Goal: Transaction & Acquisition: Purchase product/service

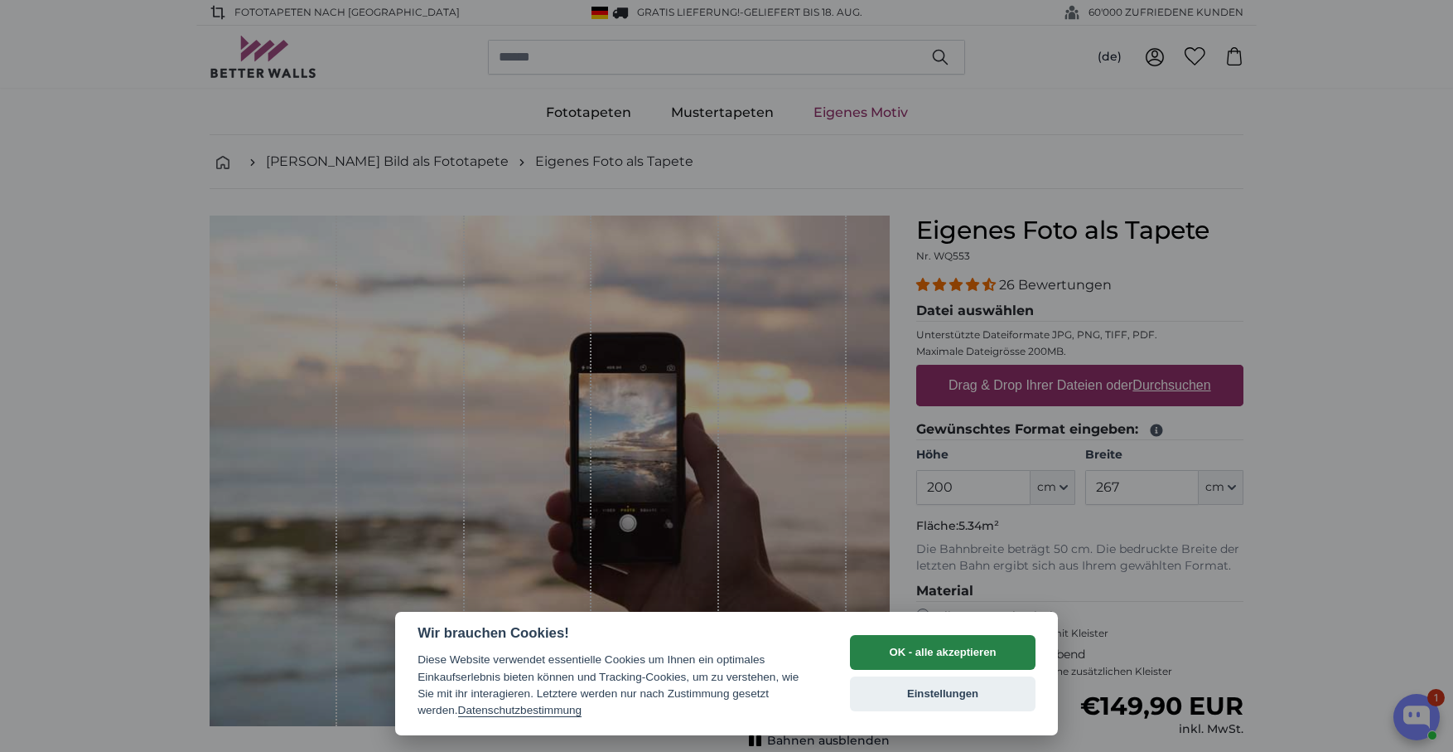
click at [921, 660] on button "OK - alle akzeptieren" at bounding box center [943, 652] width 186 height 35
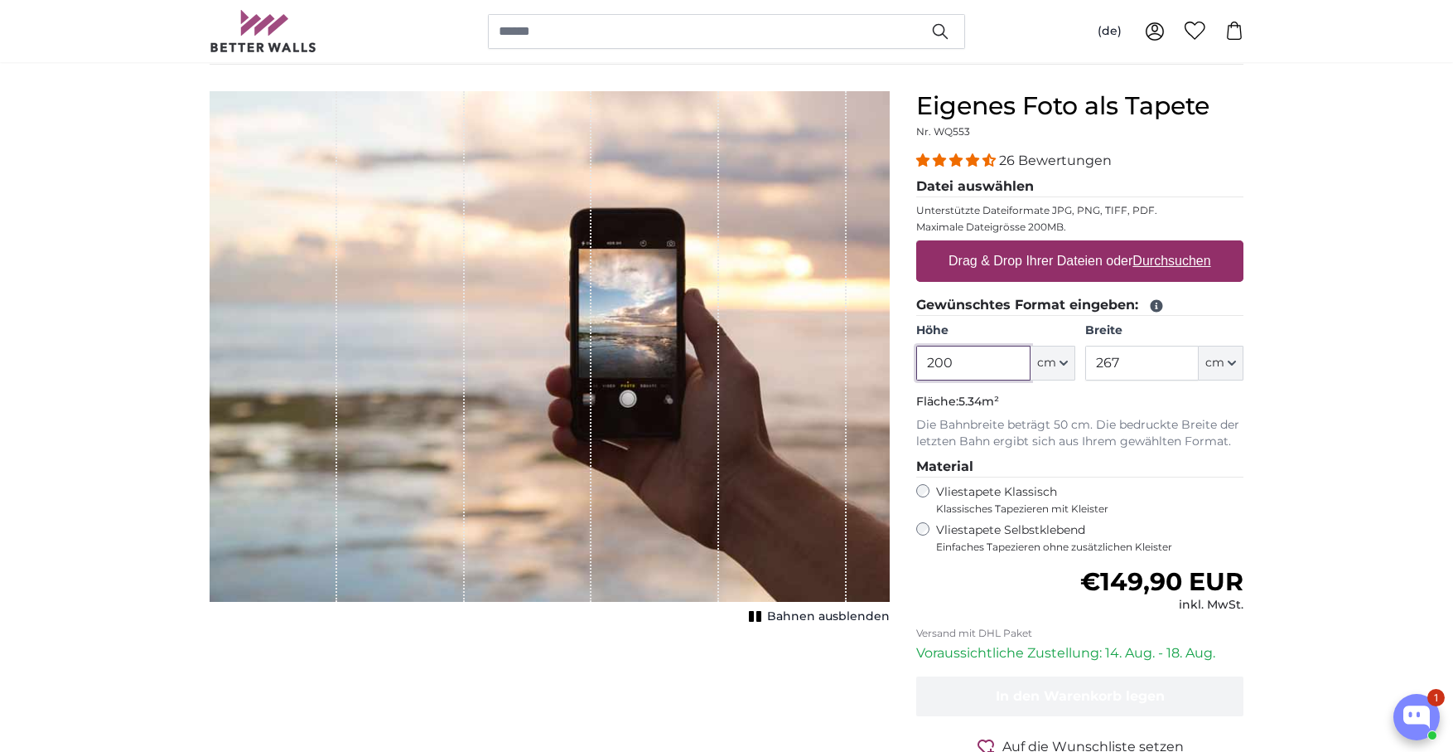
scroll to position [125, 0]
click at [1066, 358] on icon "button" at bounding box center [1064, 362] width 8 height 8
click at [976, 365] on input "200" at bounding box center [974, 362] width 114 height 35
type input "250"
click at [1157, 366] on input "267" at bounding box center [1143, 362] width 114 height 35
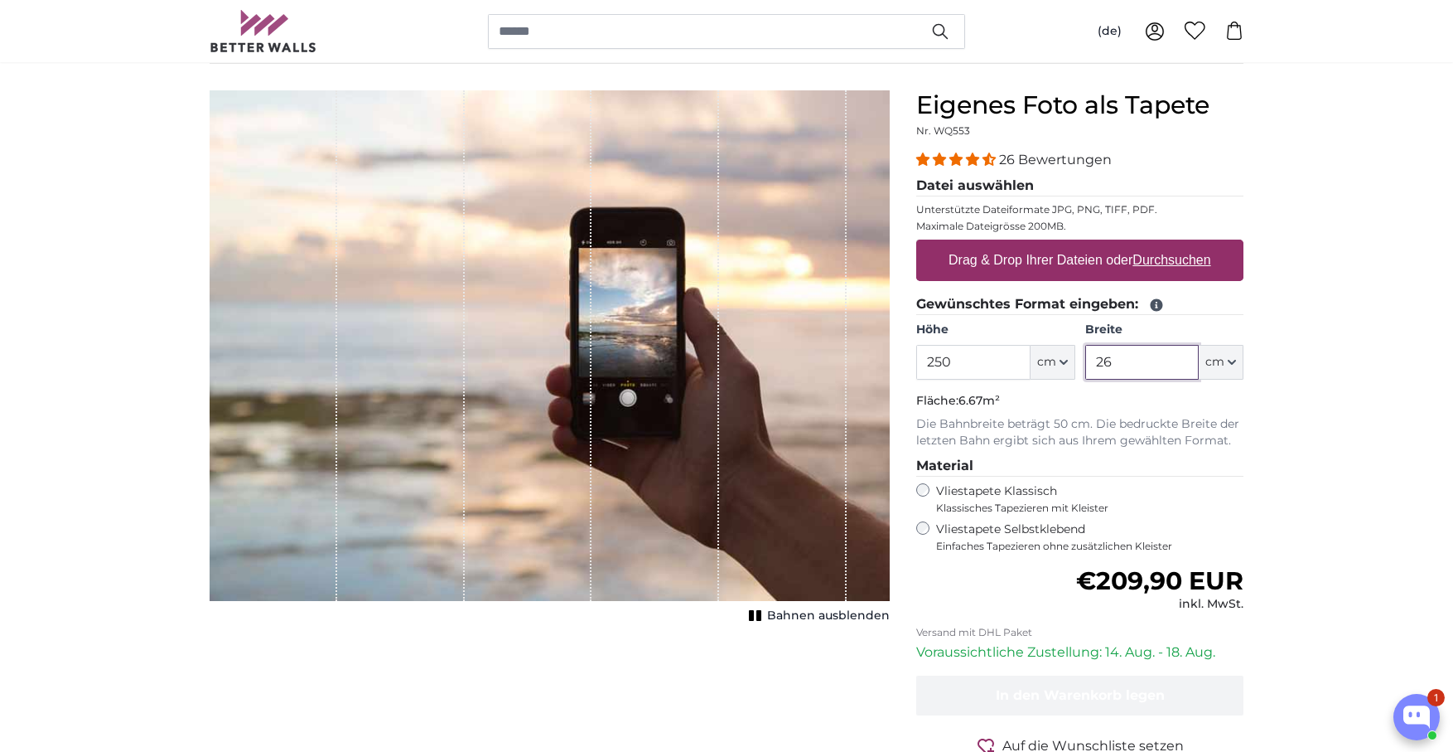
type input "2"
type input "3"
type input "400"
click at [1242, 418] on p "Die Bahnbreite beträgt 50 cm. Die bedruckte Breite der letzten Bahn ergibt sich…" at bounding box center [1080, 432] width 327 height 33
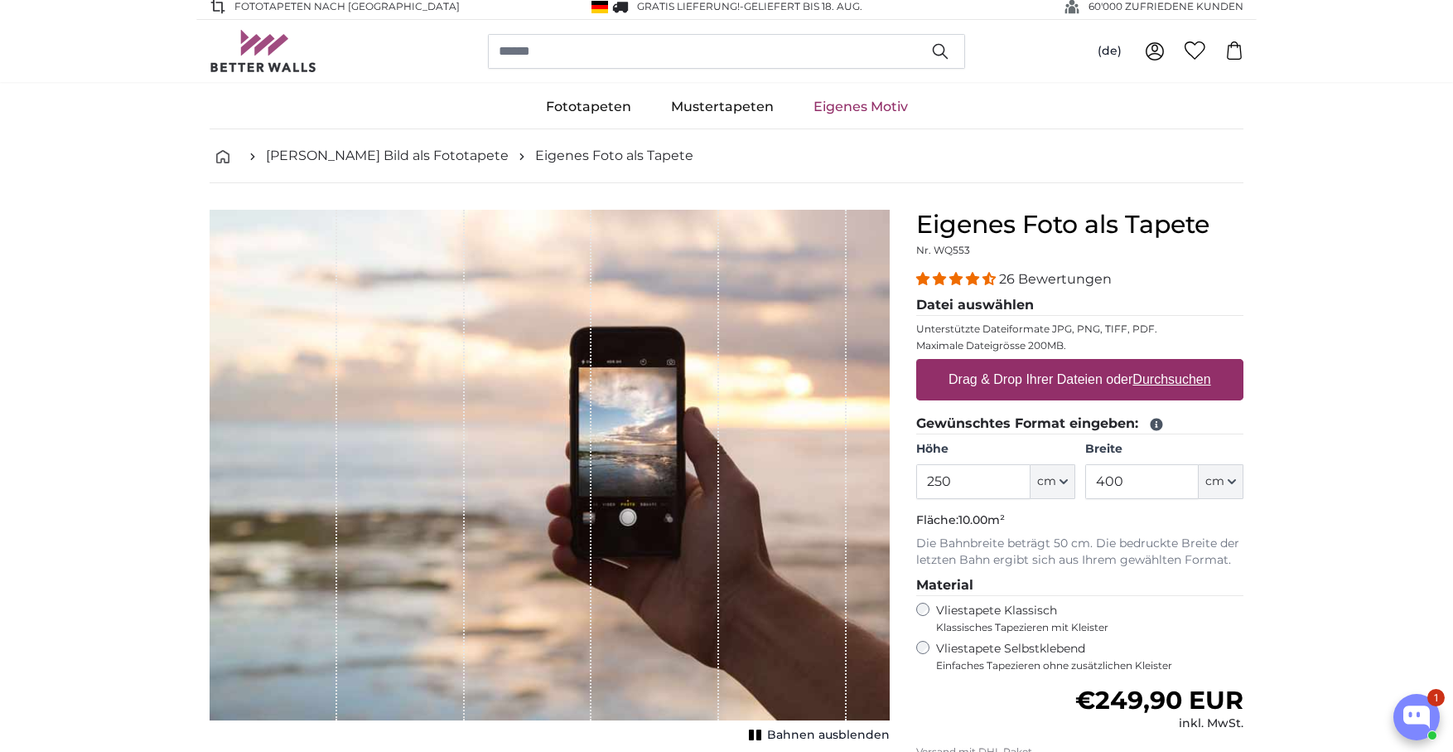
scroll to position [5, 0]
click at [992, 302] on legend "Datei auswählen" at bounding box center [1080, 306] width 327 height 21
click at [1075, 381] on label "Drag & Drop Ihrer Dateien oder Durchsuchen" at bounding box center [1080, 380] width 276 height 33
click at [1075, 365] on input "Drag & Drop Ihrer Dateien oder Durchsuchen" at bounding box center [1080, 362] width 327 height 5
type input "**********"
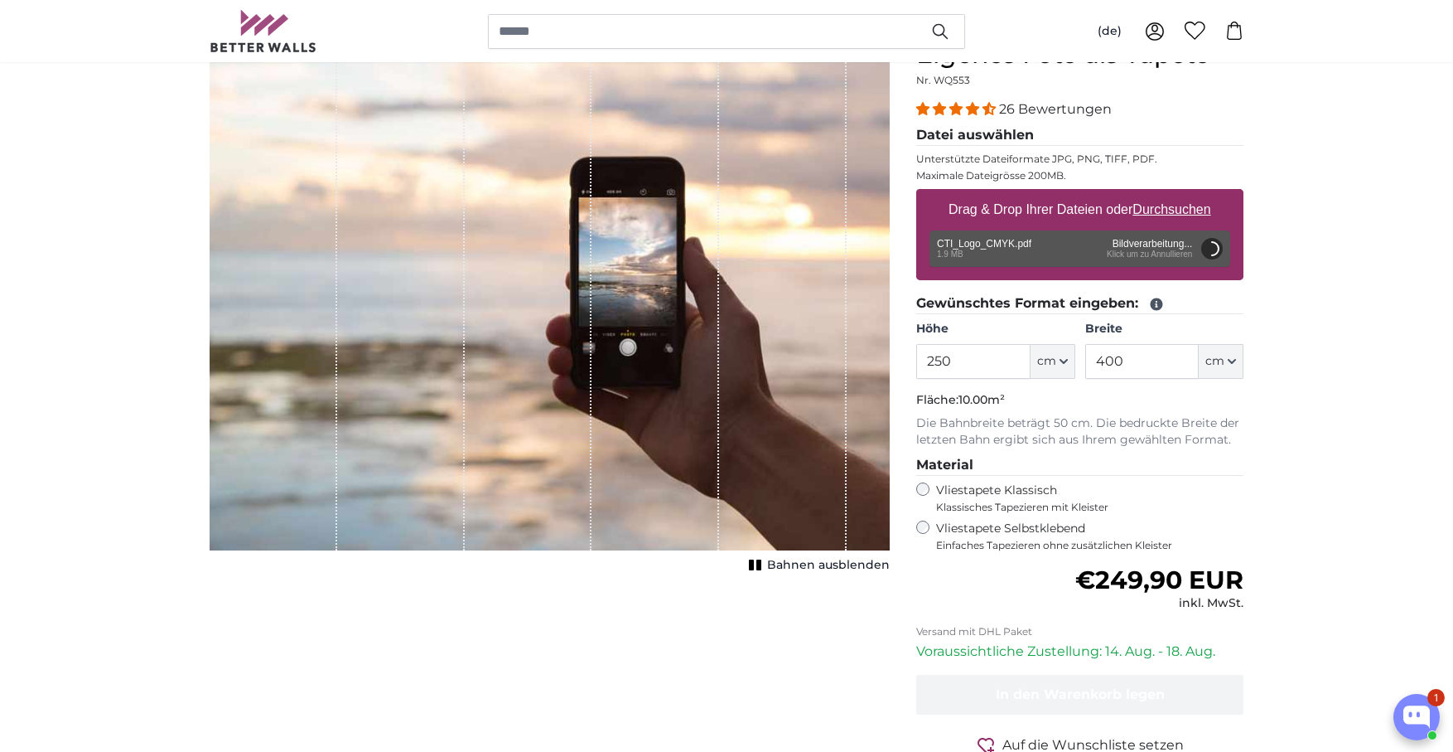
scroll to position [178, 0]
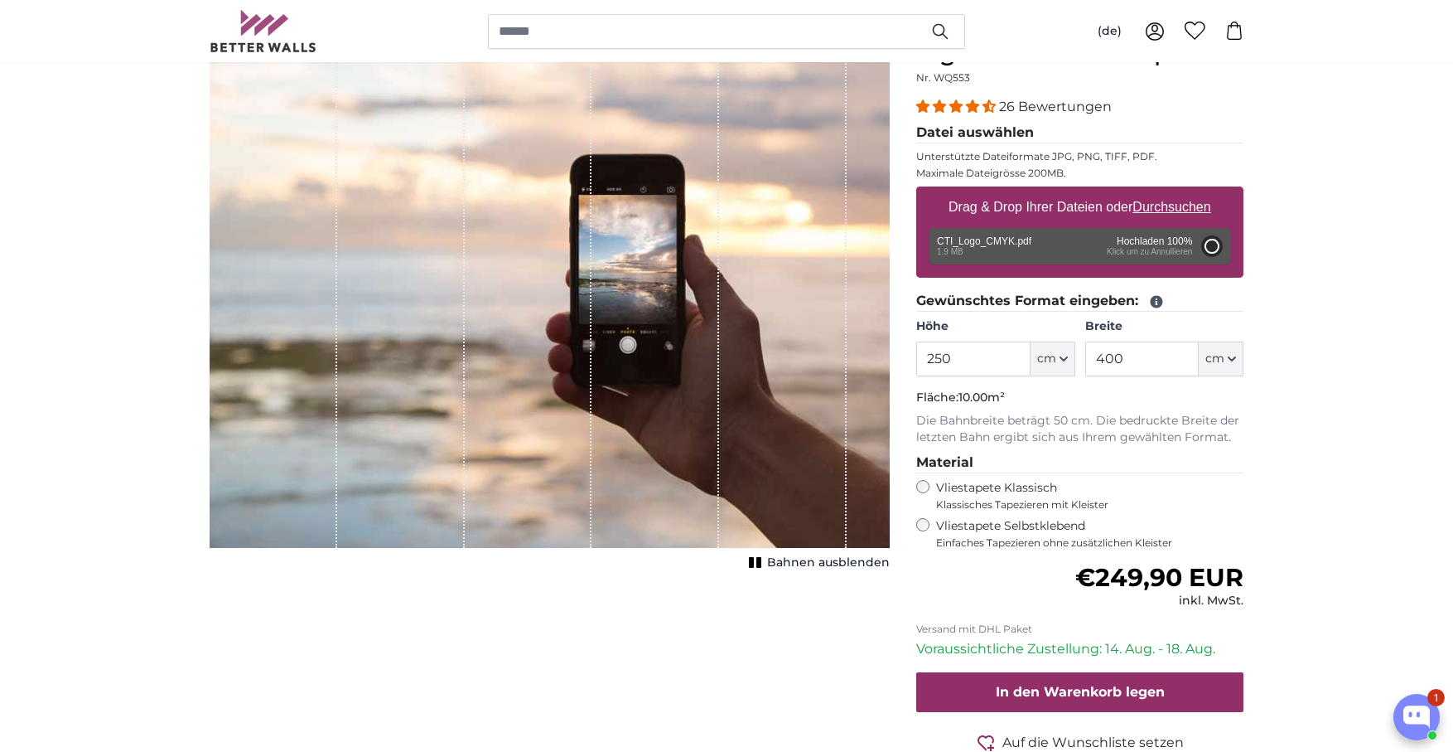
type input "200"
type input "282"
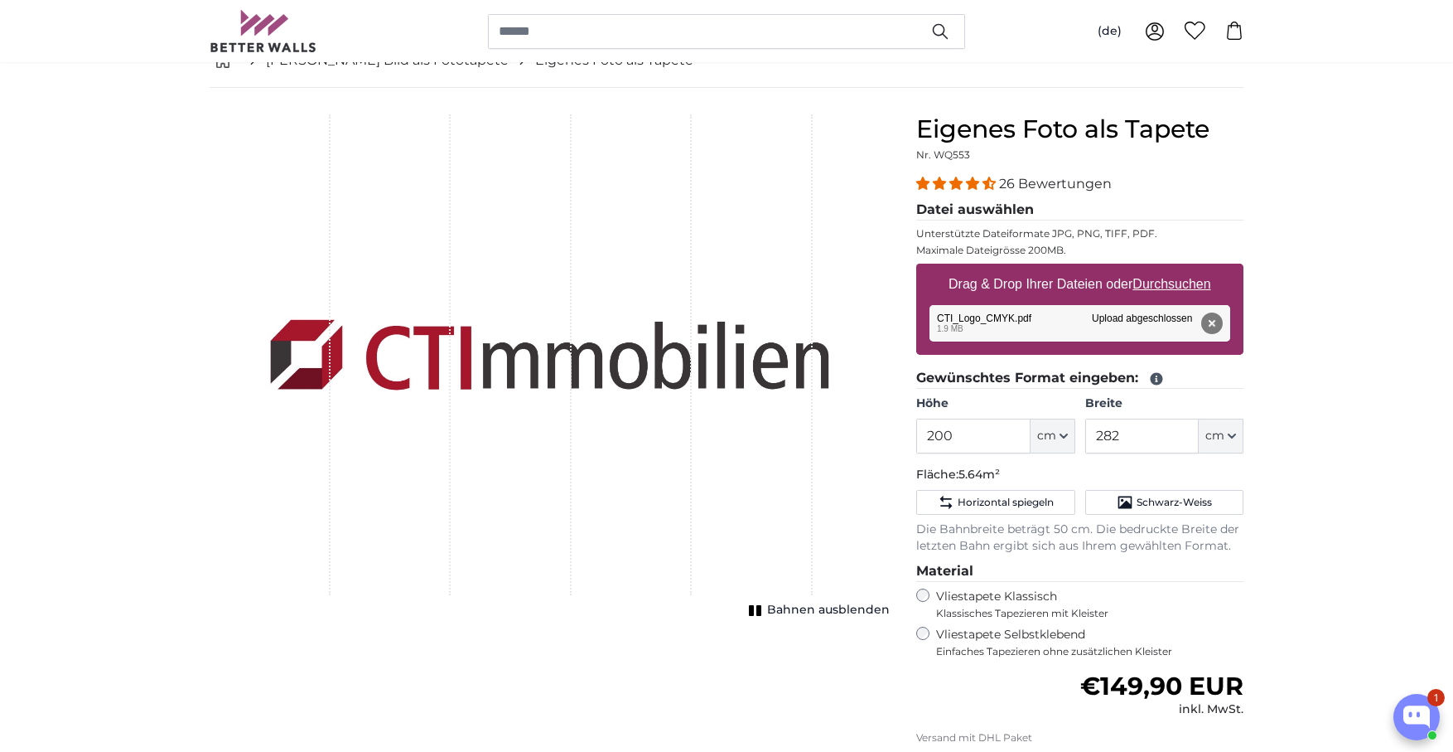
scroll to position [108, 0]
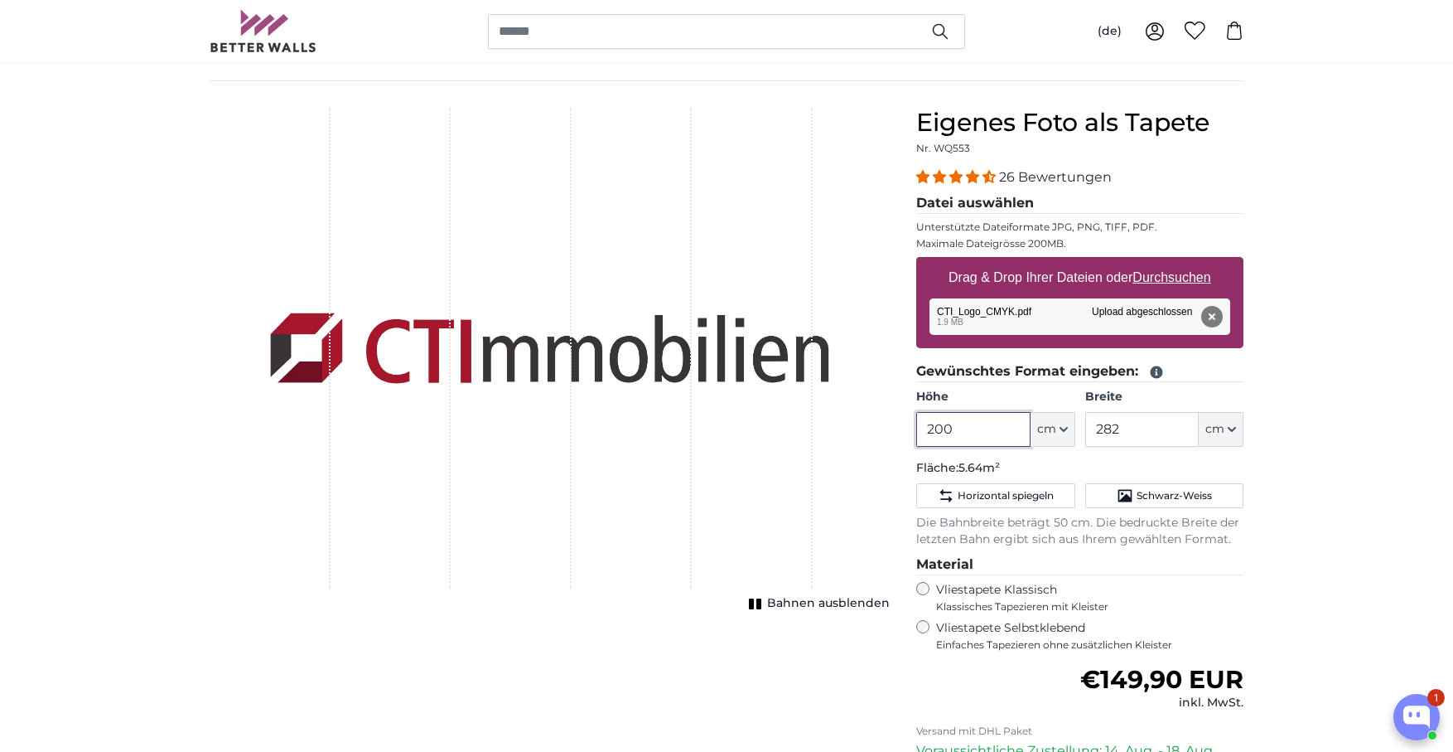
click at [1007, 423] on input "200" at bounding box center [974, 429] width 114 height 35
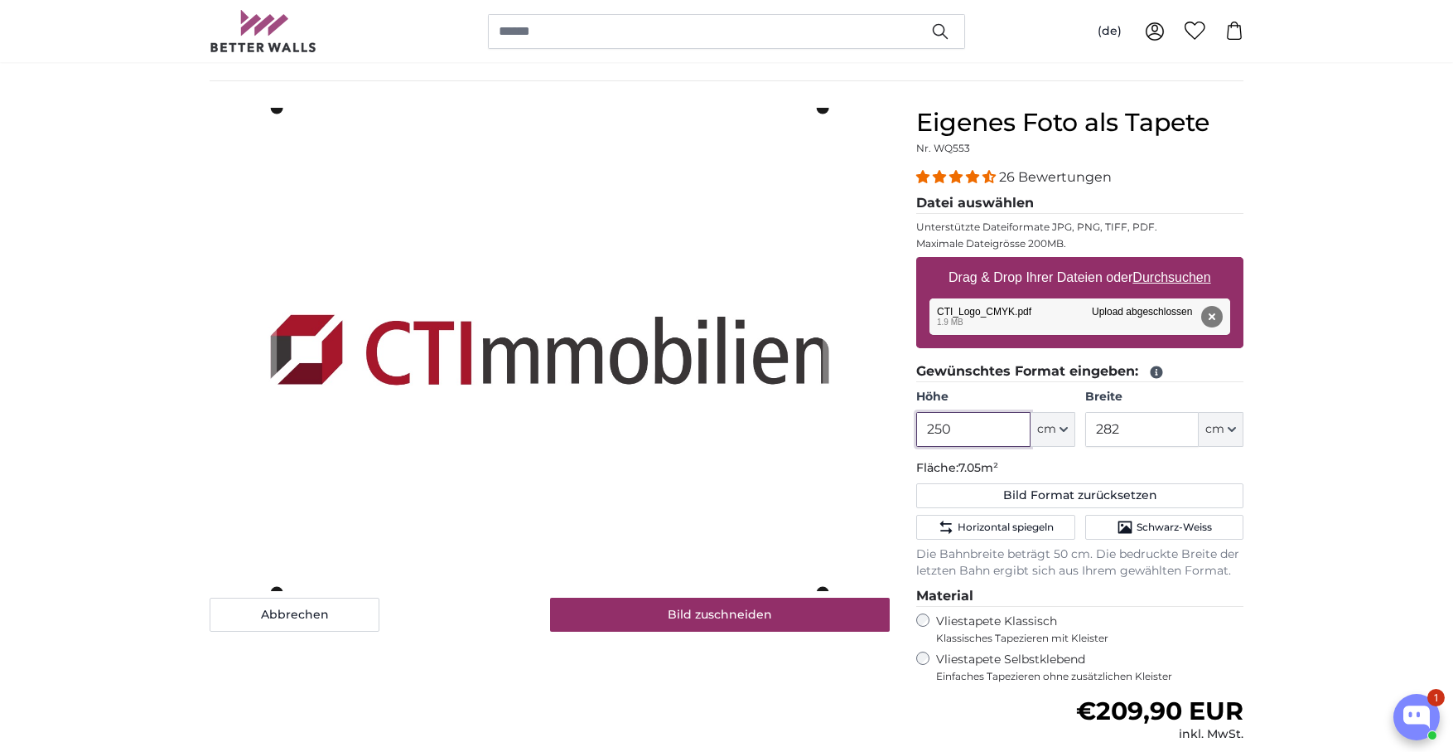
type input "250"
click at [1162, 429] on input "282" at bounding box center [1143, 429] width 114 height 35
type input "2"
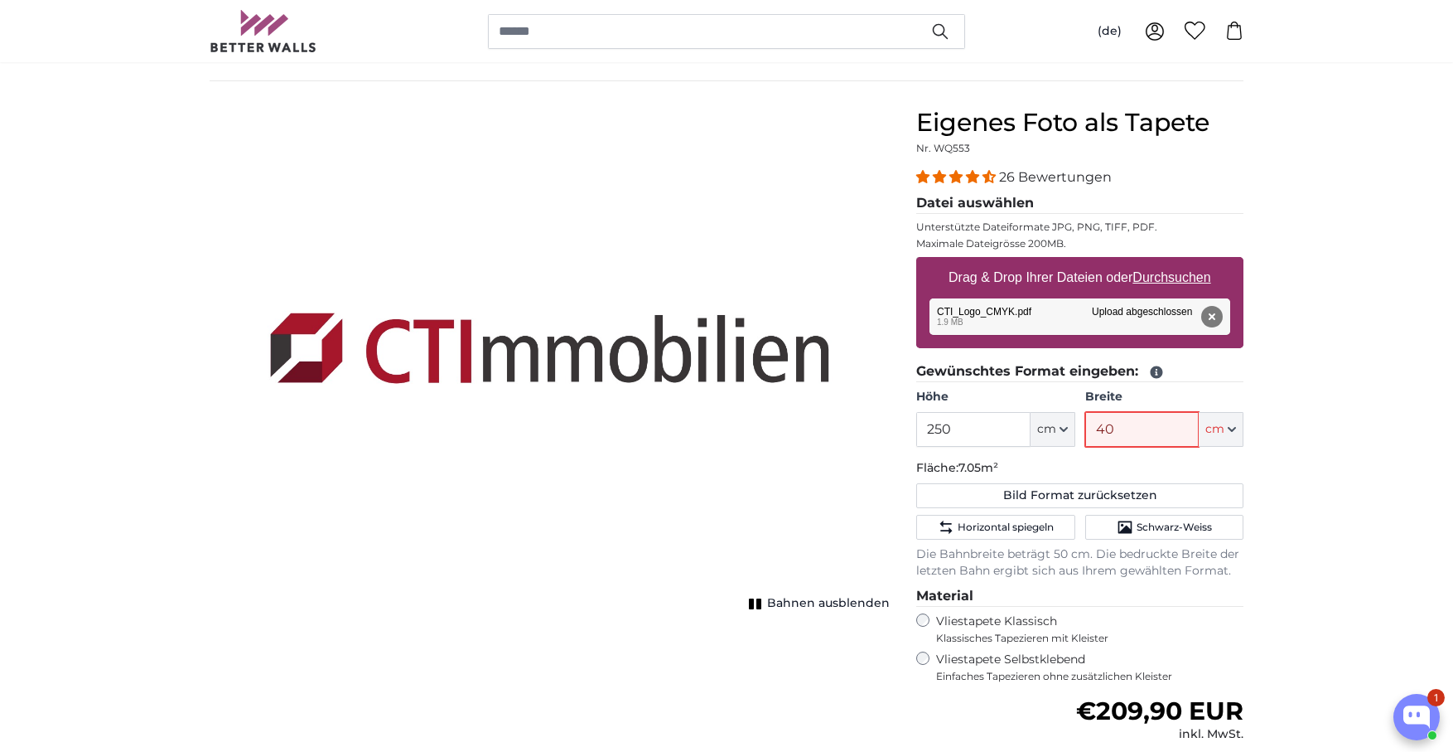
type input "400"
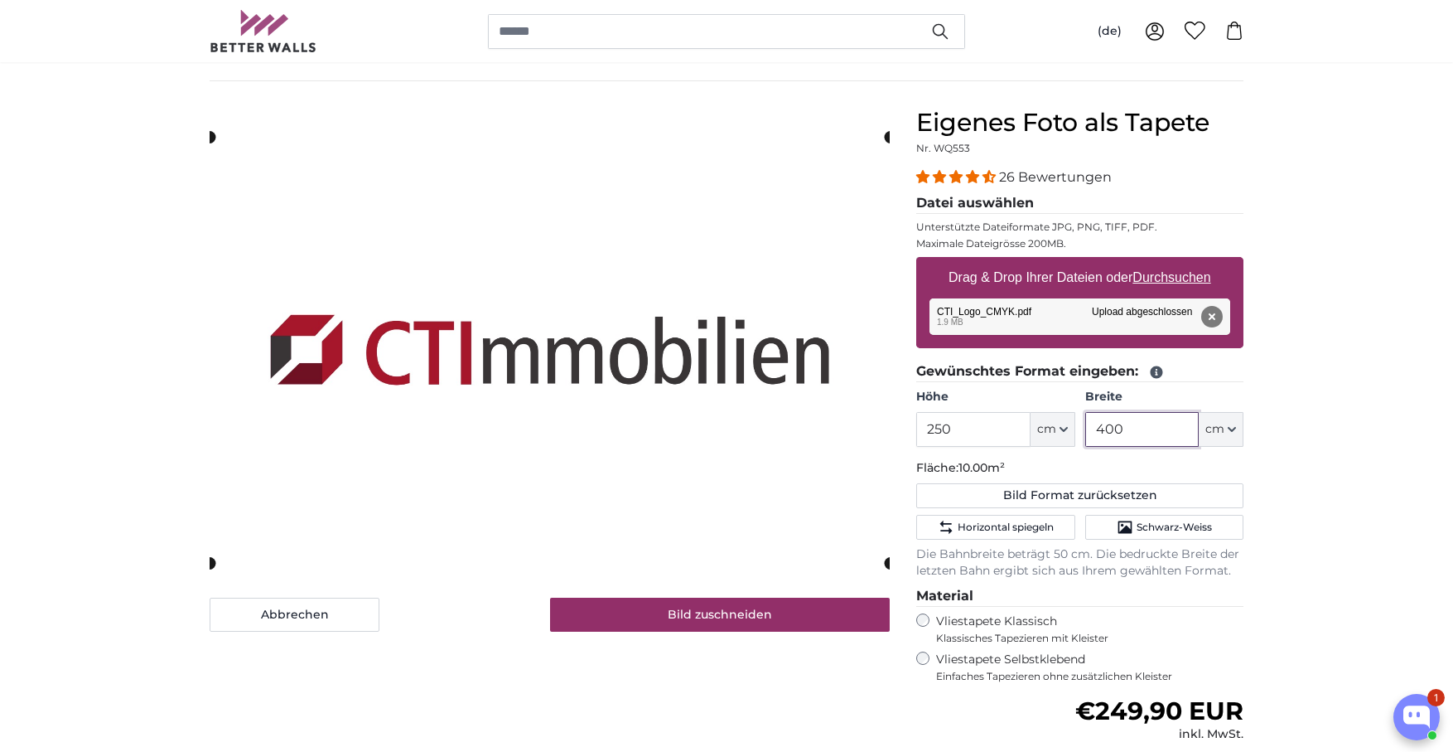
type input "400"
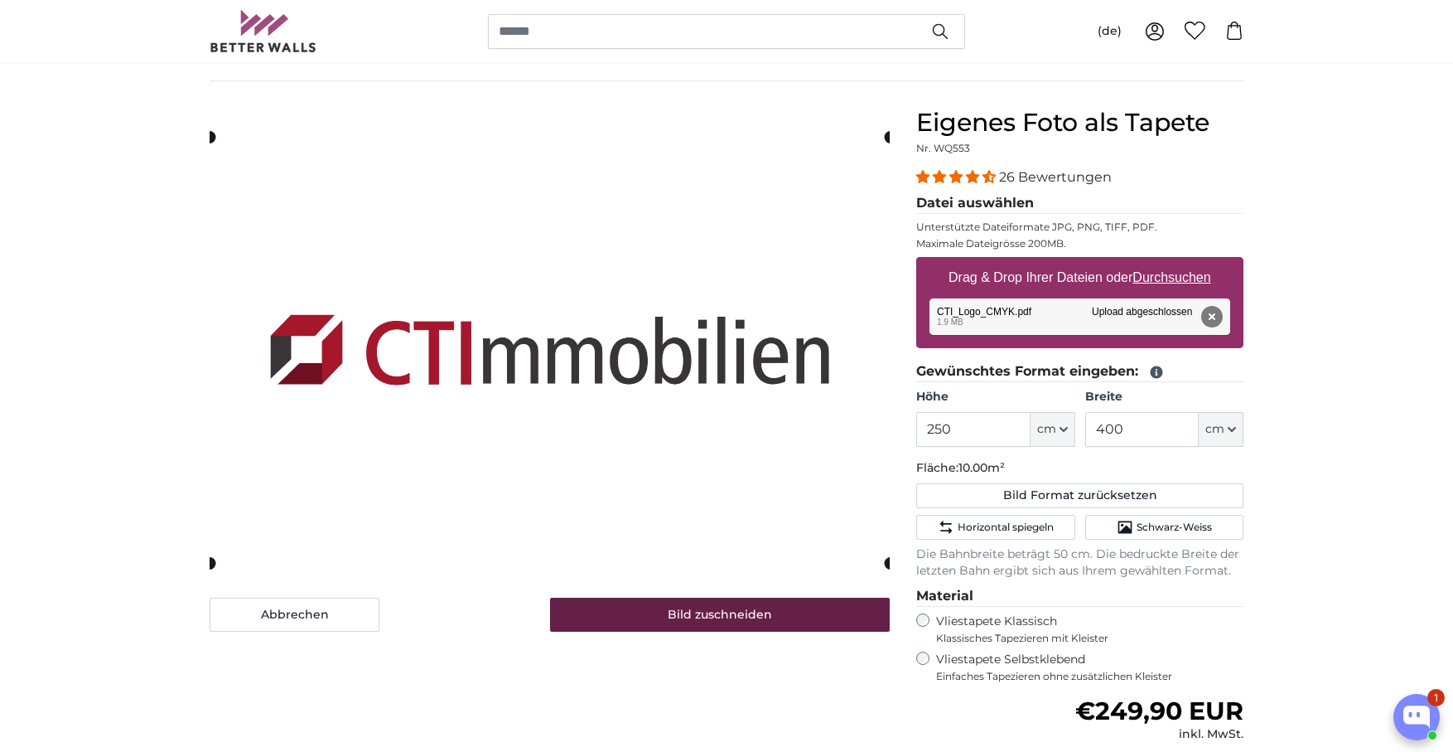
click at [720, 614] on button "Bild zuschneiden" at bounding box center [720, 614] width 341 height 35
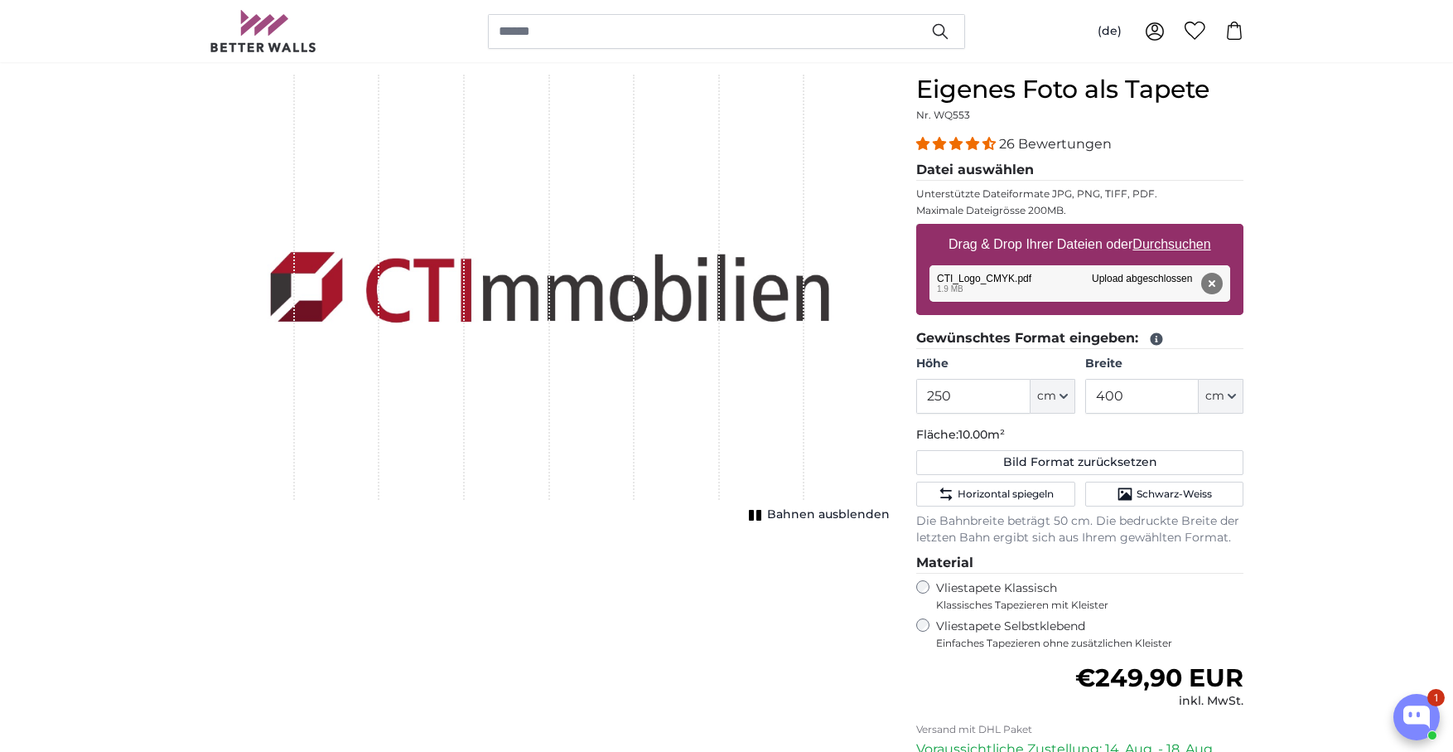
scroll to position [138, 0]
